Goal: Check status: Check status

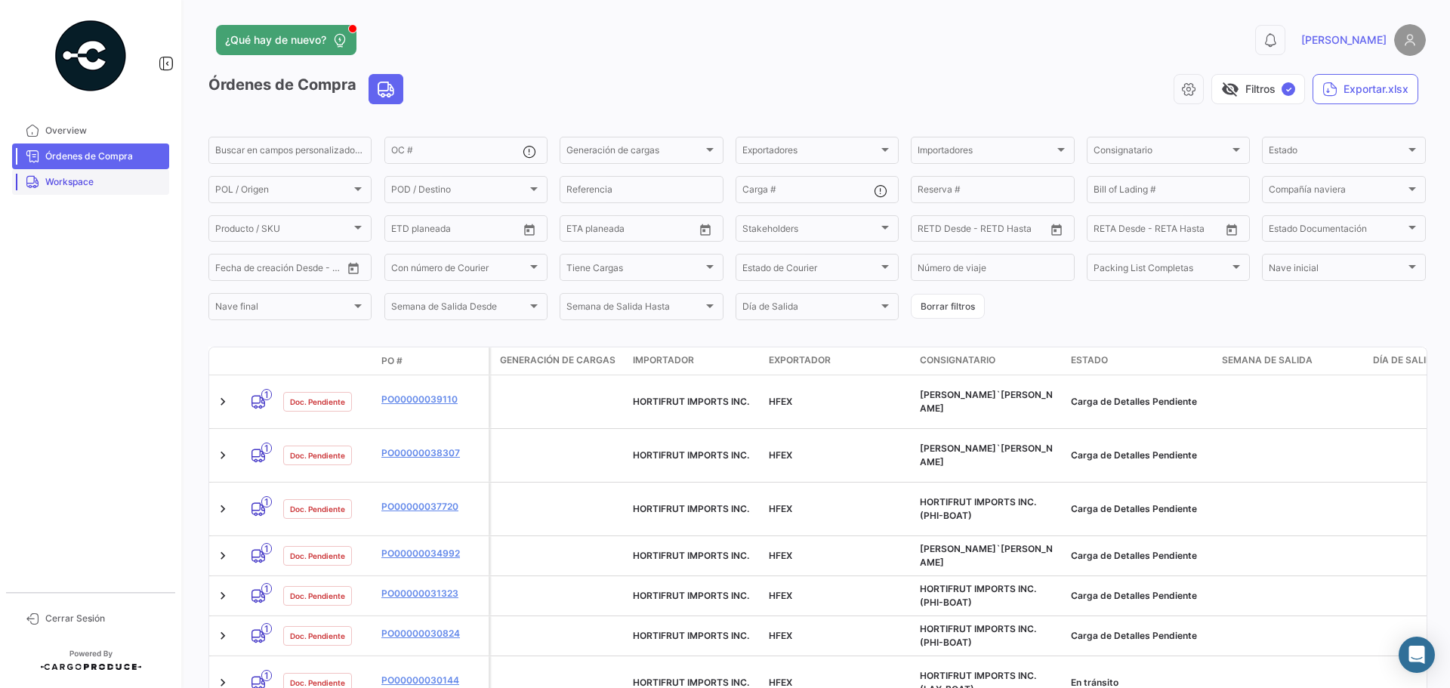
click at [94, 175] on span "Workspace" at bounding box center [104, 182] width 118 height 14
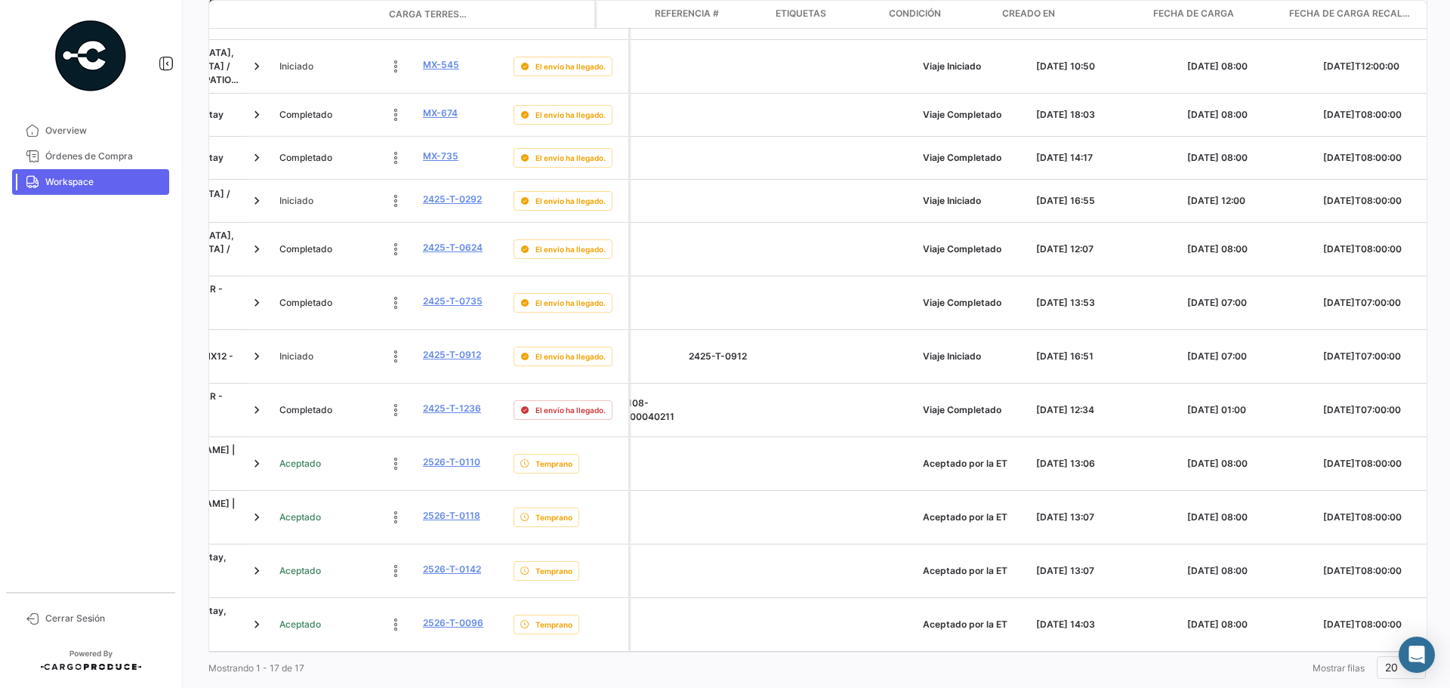
scroll to position [0, 1904]
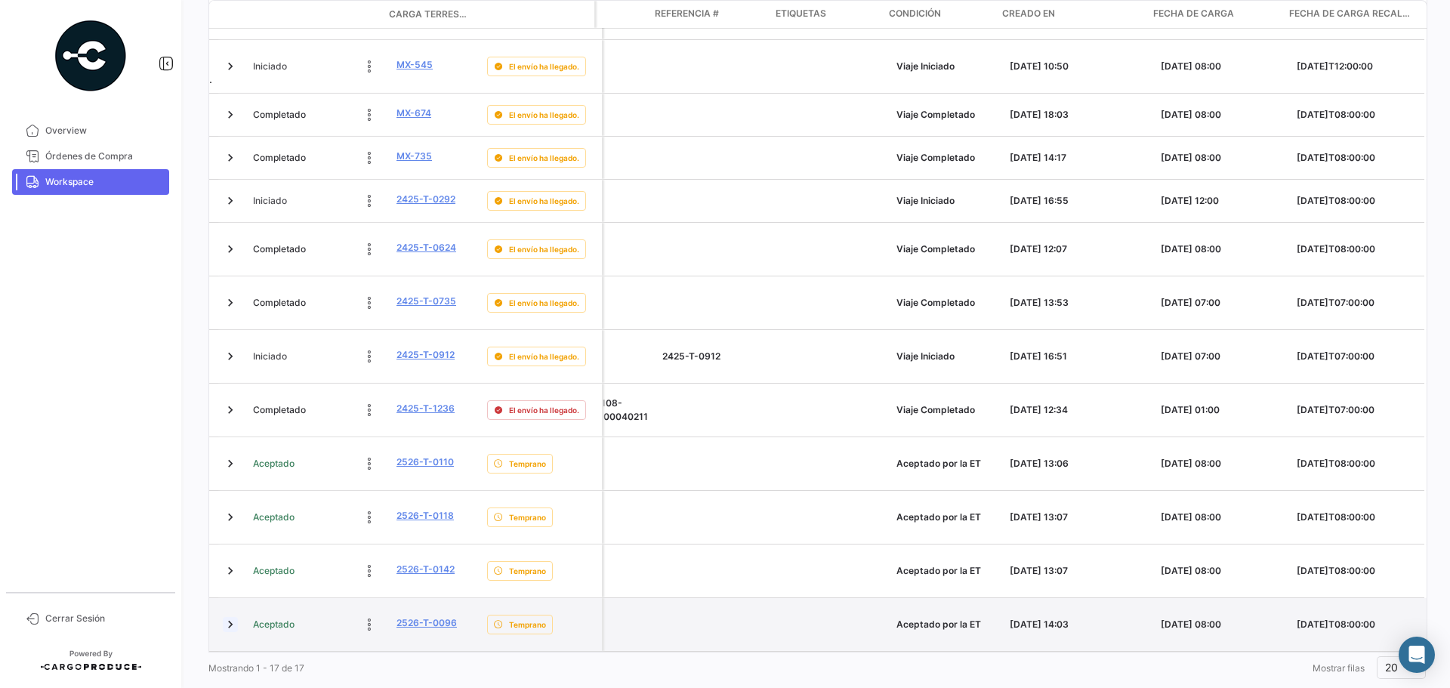
click at [227, 617] on link at bounding box center [230, 624] width 15 height 15
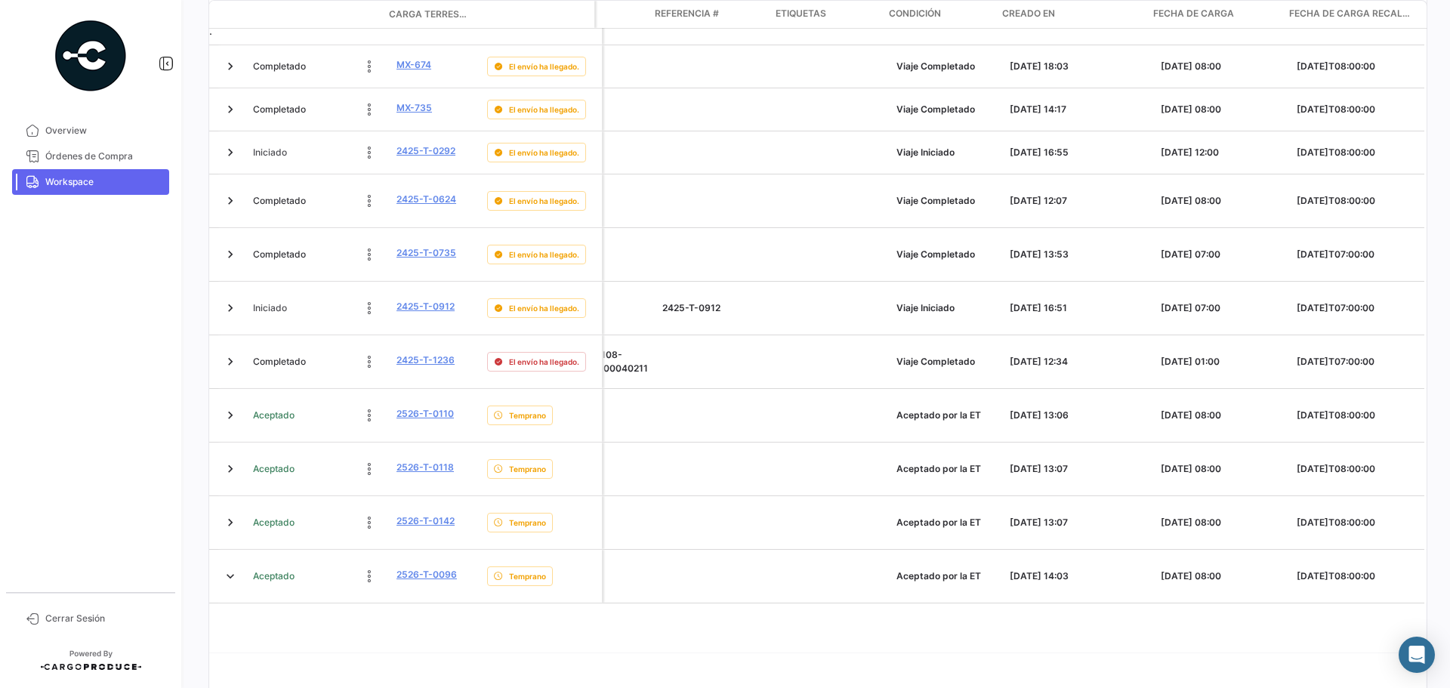
scroll to position [706, 0]
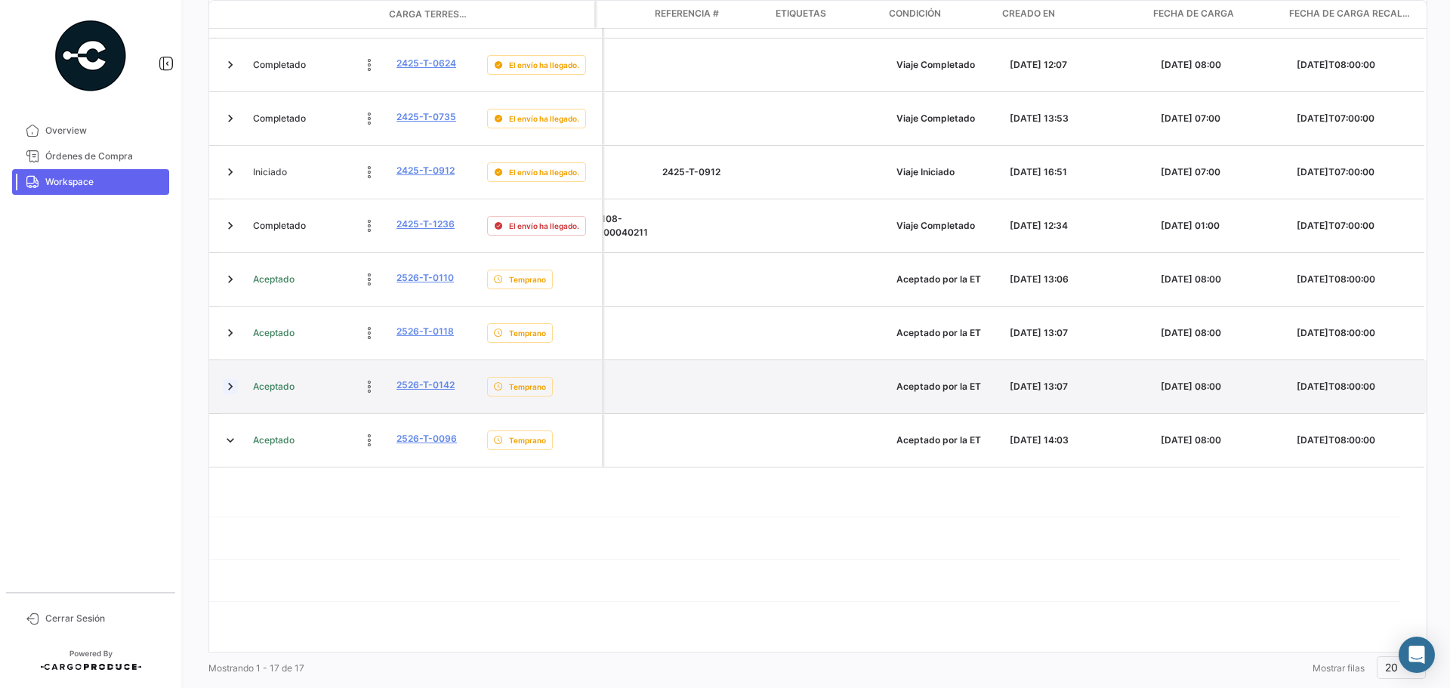
click at [224, 379] on link at bounding box center [230, 386] width 15 height 15
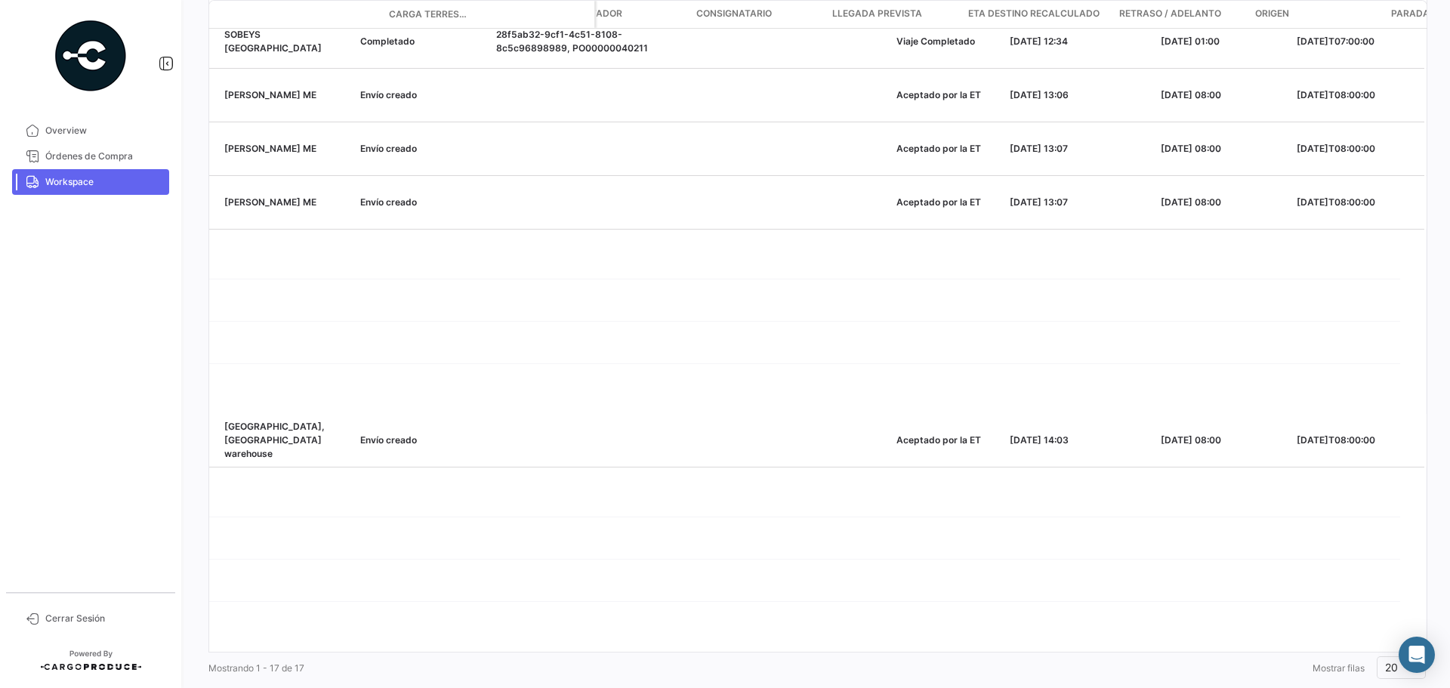
scroll to position [0, 0]
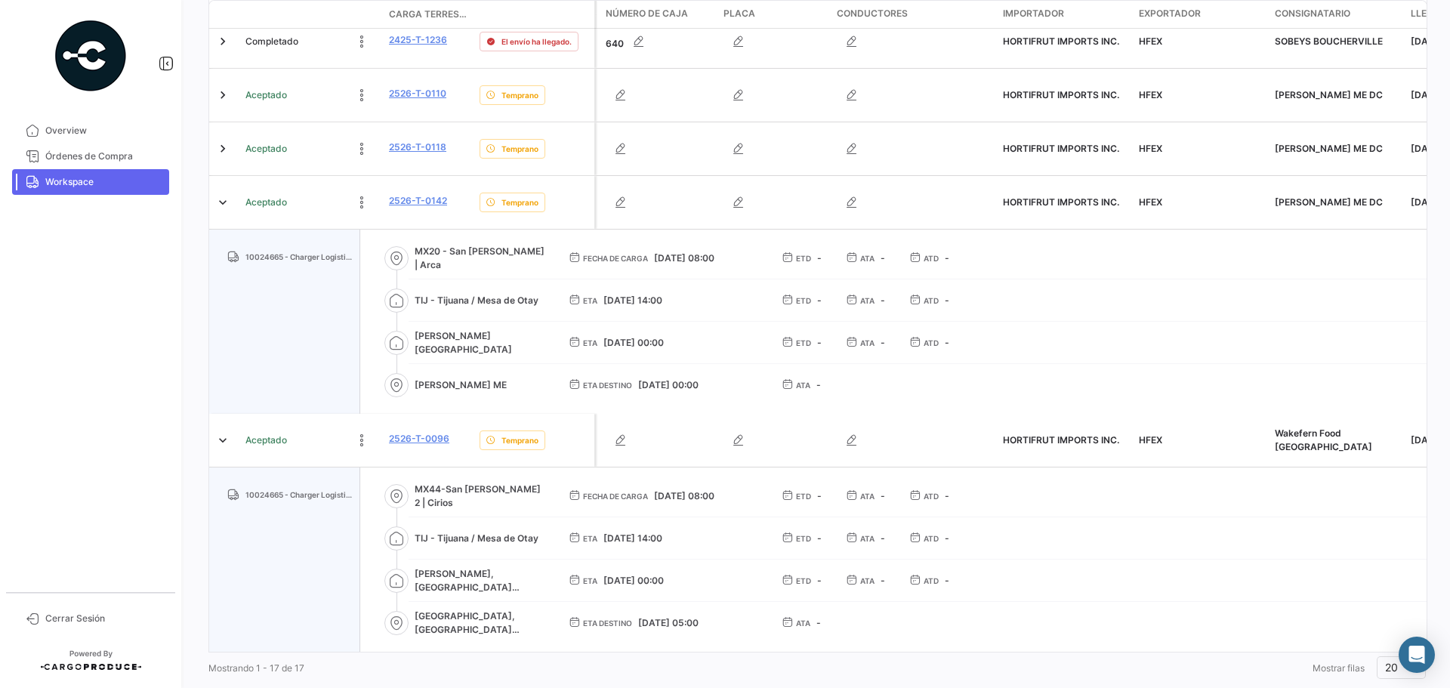
click at [519, 245] on span "MX20 - San [PERSON_NAME] | Arca" at bounding box center [480, 258] width 130 height 27
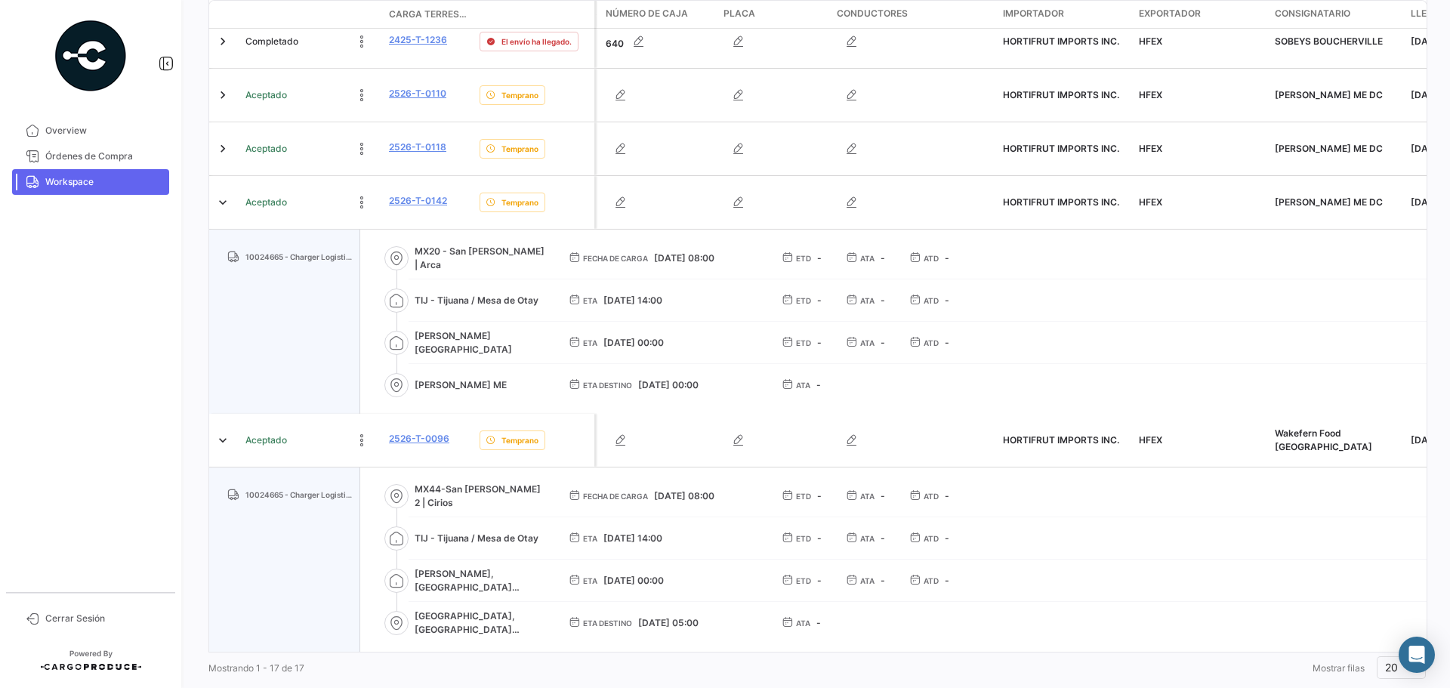
click at [397, 335] on icon at bounding box center [396, 342] width 15 height 15
click at [458, 329] on span "[PERSON_NAME] [GEOGRAPHIC_DATA]" at bounding box center [480, 342] width 130 height 27
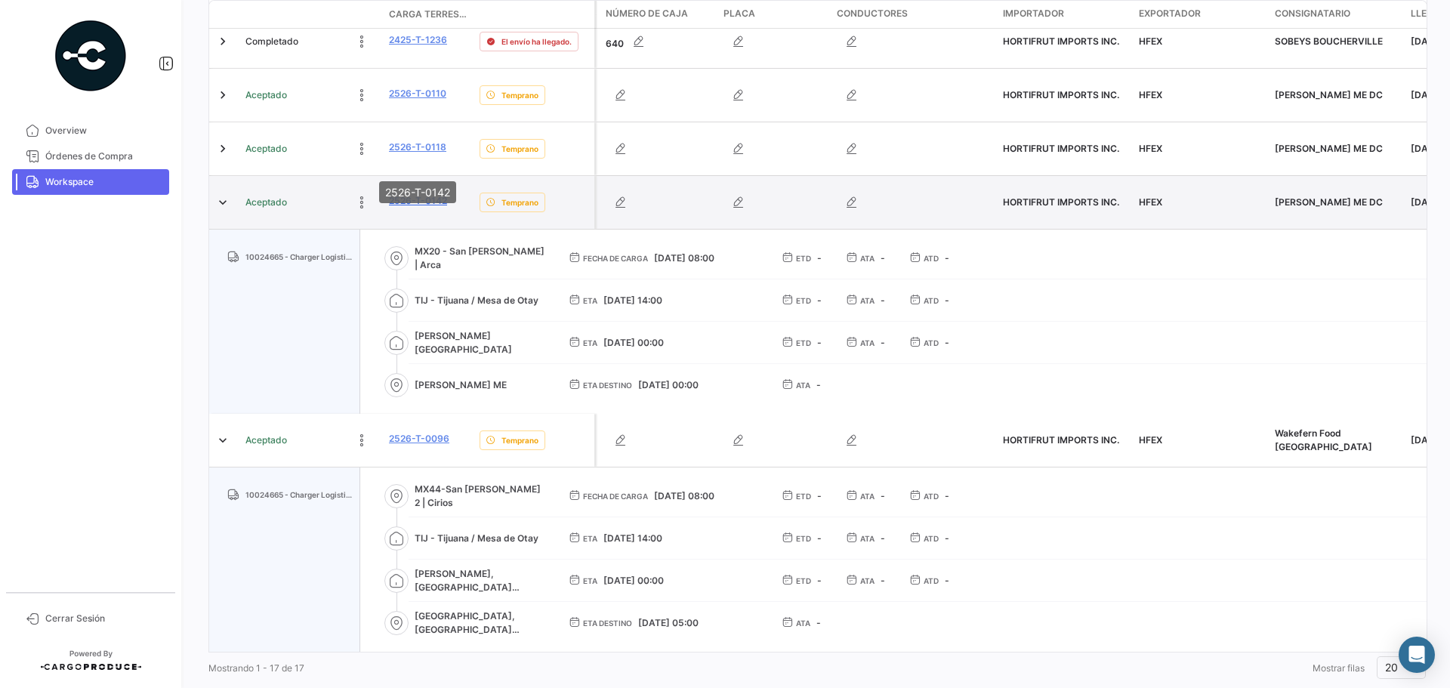
click at [418, 194] on link "2526-T-0142" at bounding box center [418, 201] width 58 height 14
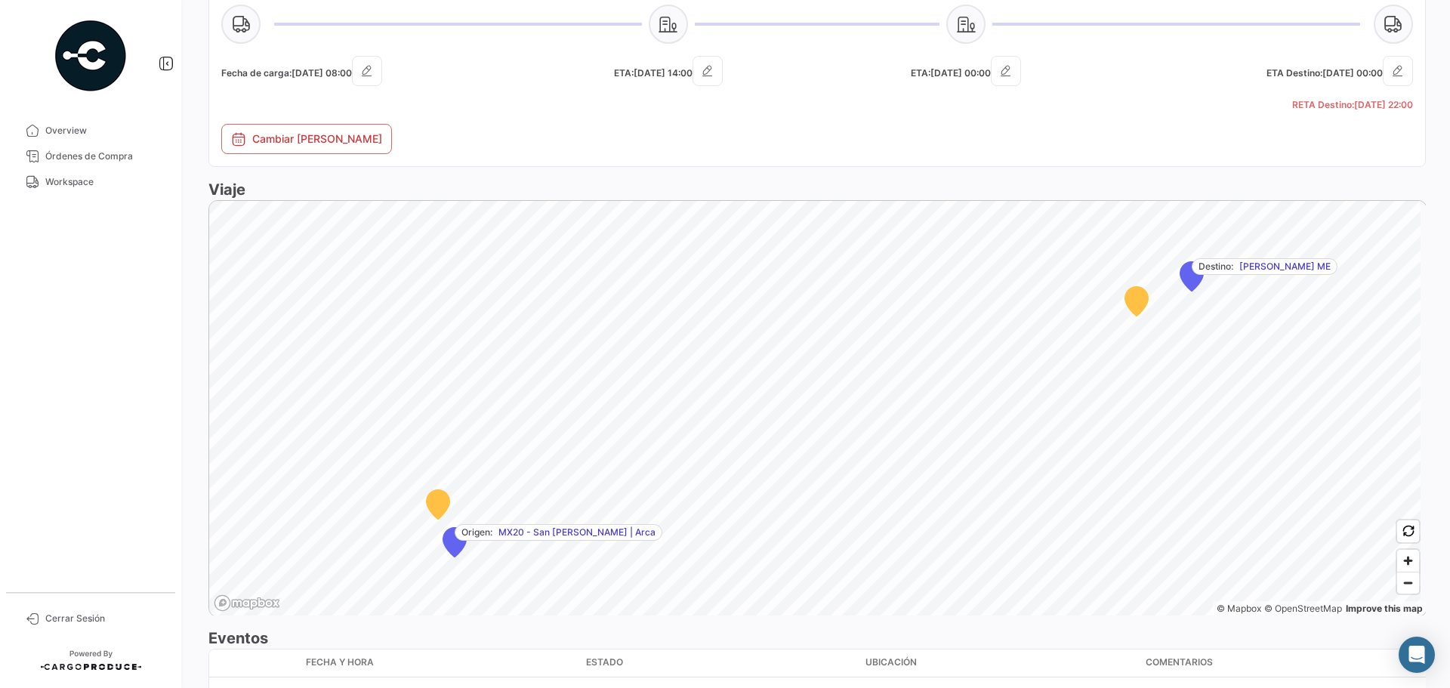
scroll to position [656, 0]
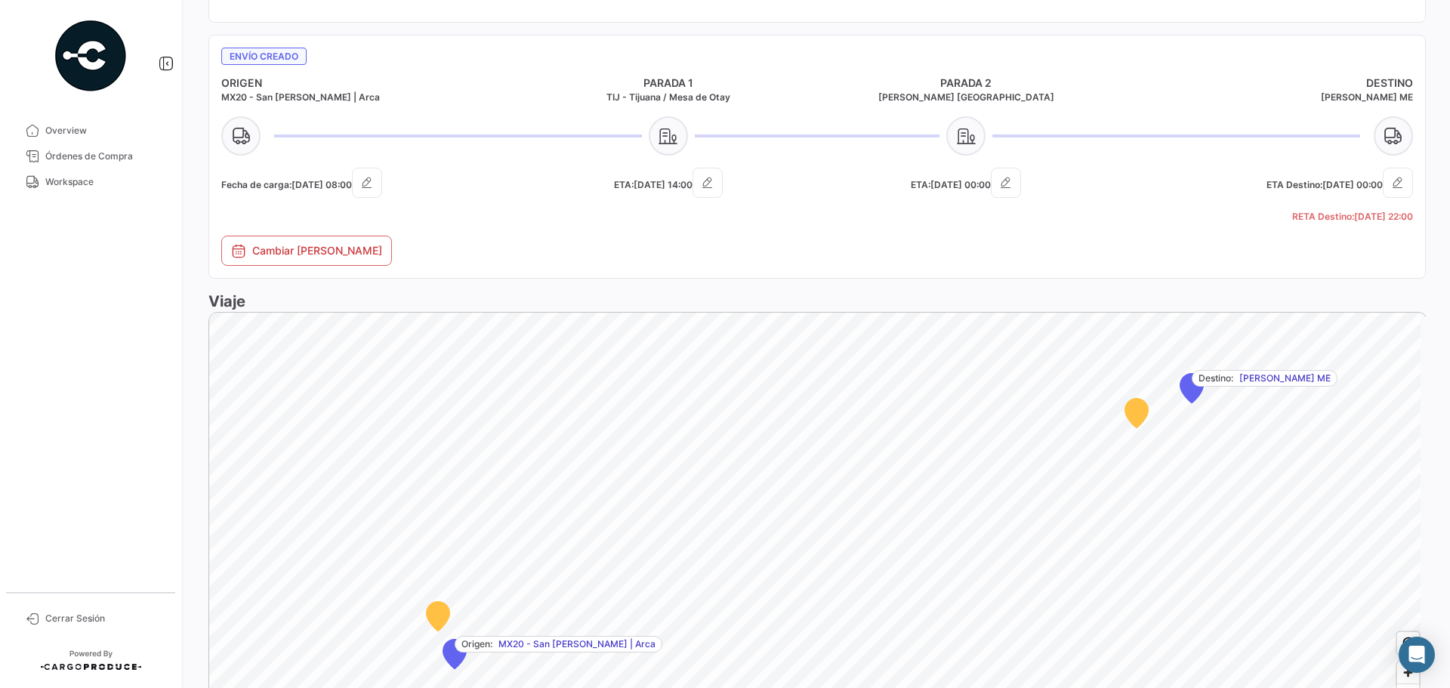
click at [981, 207] on div "ETA: [DATE] 00:00" at bounding box center [966, 202] width 298 height 68
drag, startPoint x: 1005, startPoint y: 60, endPoint x: 1039, endPoint y: 63, distance: 34.8
click at [1039, 63] on div "Envío creado" at bounding box center [817, 56] width 1192 height 16
click at [971, 68] on mat-card "Envío creado ORIGEN MX20 - San [PERSON_NAME] | Arca PARADA 1 TIJ - [GEOGRAPHIC_…" at bounding box center [817, 157] width 1218 height 244
click at [1385, 138] on icon at bounding box center [1393, 135] width 39 height 39
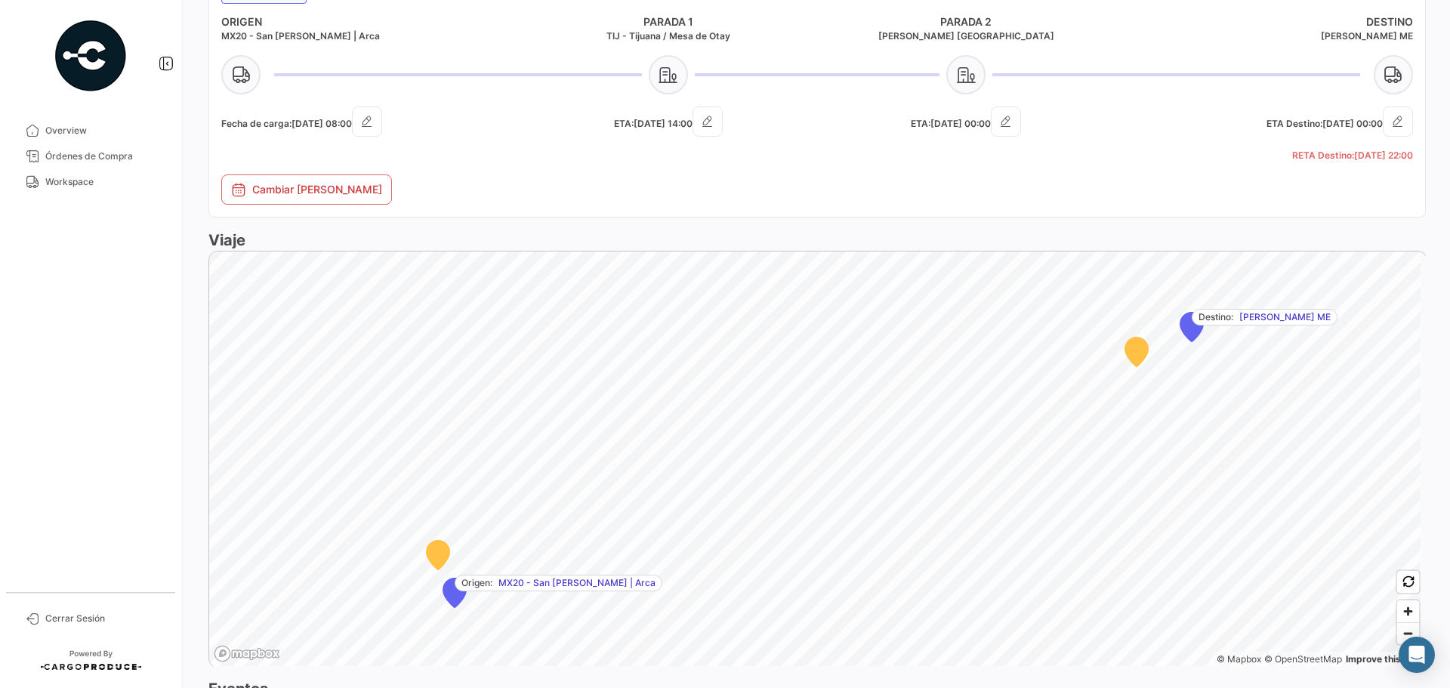
scroll to position [807, 0]
